Goal: Transaction & Acquisition: Purchase product/service

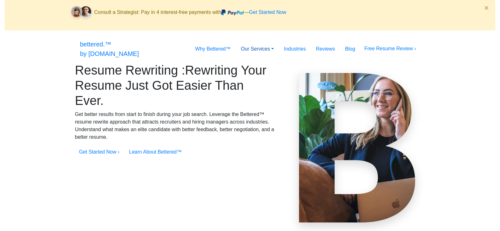
click at [271, 43] on link "Our Services" at bounding box center [257, 49] width 43 height 13
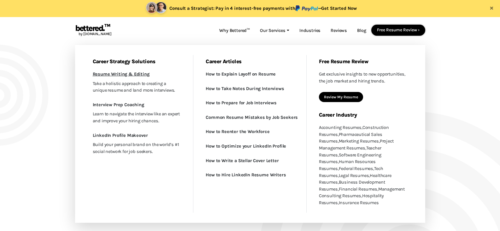
click at [132, 75] on link "Resume Writing & Editing New" at bounding box center [137, 73] width 104 height 9
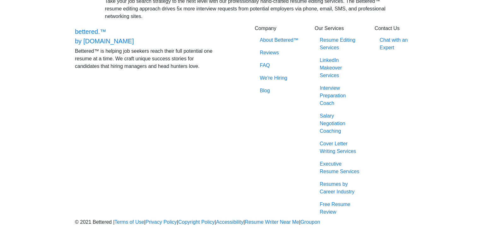
scroll to position [393, 0]
click at [324, 50] on link "Resume Editing Services" at bounding box center [340, 44] width 50 height 20
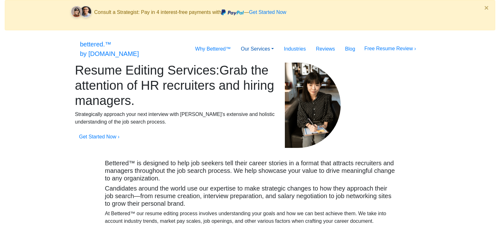
click at [279, 43] on link "Our Services" at bounding box center [257, 49] width 43 height 13
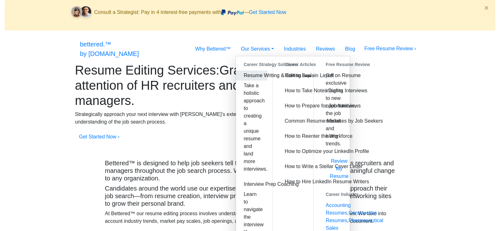
click at [236, 75] on link "Resume Writing & Editing New" at bounding box center [251, 75] width 31 height 10
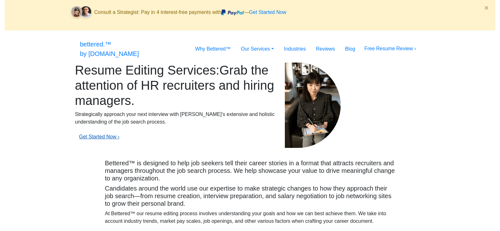
click at [118, 139] on link "Get Started Now ›" at bounding box center [99, 136] width 40 height 5
